Goal: Entertainment & Leisure: Consume media (video, audio)

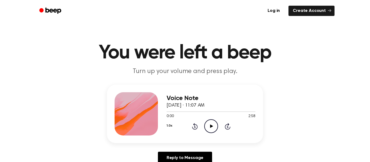
click at [211, 127] on icon at bounding box center [211, 126] width 3 height 4
click at [206, 128] on icon "Pause Audio" at bounding box center [211, 126] width 14 height 14
click at [206, 129] on icon "Play Audio" at bounding box center [211, 126] width 14 height 14
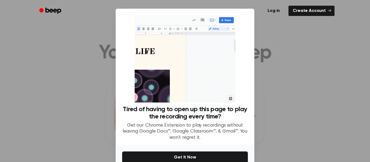
scroll to position [28, 0]
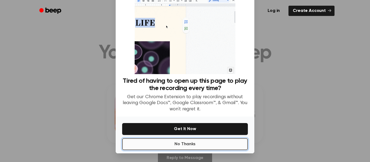
click at [189, 142] on button "No Thanks" at bounding box center [185, 144] width 126 height 12
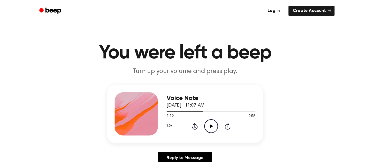
click at [213, 128] on icon "Play Audio" at bounding box center [211, 126] width 14 height 14
click at [192, 126] on icon "Rewind 5 seconds" at bounding box center [195, 126] width 6 height 7
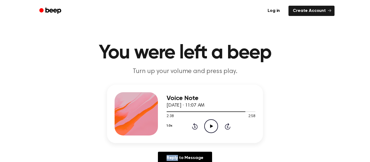
click at [192, 126] on icon "Rewind 5 seconds" at bounding box center [195, 126] width 6 height 7
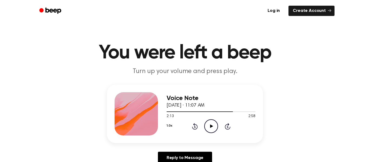
click at [192, 126] on icon "Rewind 5 seconds" at bounding box center [195, 126] width 6 height 7
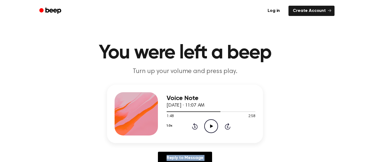
click at [192, 126] on icon "Rewind 5 seconds" at bounding box center [195, 126] width 6 height 7
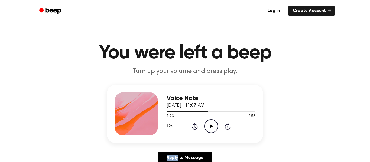
click at [192, 126] on icon "Rewind 5 seconds" at bounding box center [195, 126] width 6 height 7
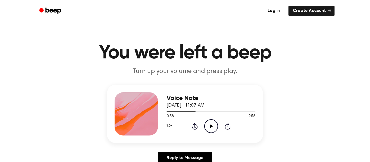
click at [192, 126] on icon "Rewind 5 seconds" at bounding box center [195, 126] width 6 height 7
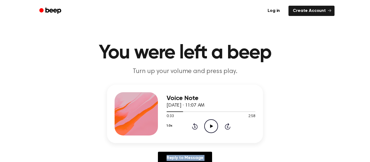
click at [192, 126] on icon "Rewind 5 seconds" at bounding box center [195, 126] width 6 height 7
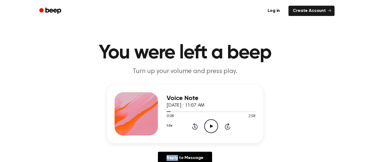
click at [192, 126] on icon "Rewind 5 seconds" at bounding box center [195, 126] width 6 height 7
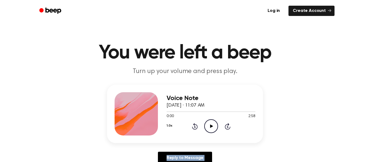
click at [210, 128] on icon "Play Audio" at bounding box center [211, 126] width 14 height 14
click at [227, 121] on div "1.0x Rewind 5 seconds Pause Audio Skip 5 seconds" at bounding box center [210, 126] width 89 height 14
click at [227, 126] on icon at bounding box center [228, 126] width 6 height 6
click at [228, 124] on icon at bounding box center [228, 126] width 6 height 6
click at [230, 127] on icon at bounding box center [228, 126] width 6 height 6
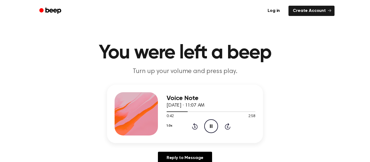
click at [229, 126] on icon "Skip 5 seconds" at bounding box center [227, 126] width 6 height 7
click at [228, 126] on icon "Skip 5 seconds" at bounding box center [227, 126] width 6 height 7
click at [228, 127] on icon "Skip 5 seconds" at bounding box center [227, 126] width 6 height 7
click at [193, 127] on icon "Rewind 5 seconds" at bounding box center [195, 126] width 6 height 7
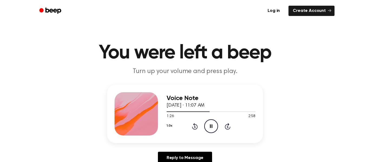
click at [192, 126] on icon "Rewind 5 seconds" at bounding box center [195, 126] width 6 height 7
click at [210, 127] on icon "Pause Audio" at bounding box center [211, 126] width 14 height 14
click at [209, 124] on icon "Play Audio" at bounding box center [211, 126] width 14 height 14
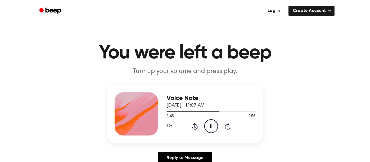
click at [213, 127] on icon "Pause Audio" at bounding box center [211, 126] width 14 height 14
click at [193, 129] on icon "Rewind 5 seconds" at bounding box center [195, 126] width 6 height 7
click at [213, 127] on icon "Play Audio" at bounding box center [211, 126] width 14 height 14
click at [210, 126] on icon at bounding box center [211, 126] width 2 height 4
